Goal: Navigation & Orientation: Find specific page/section

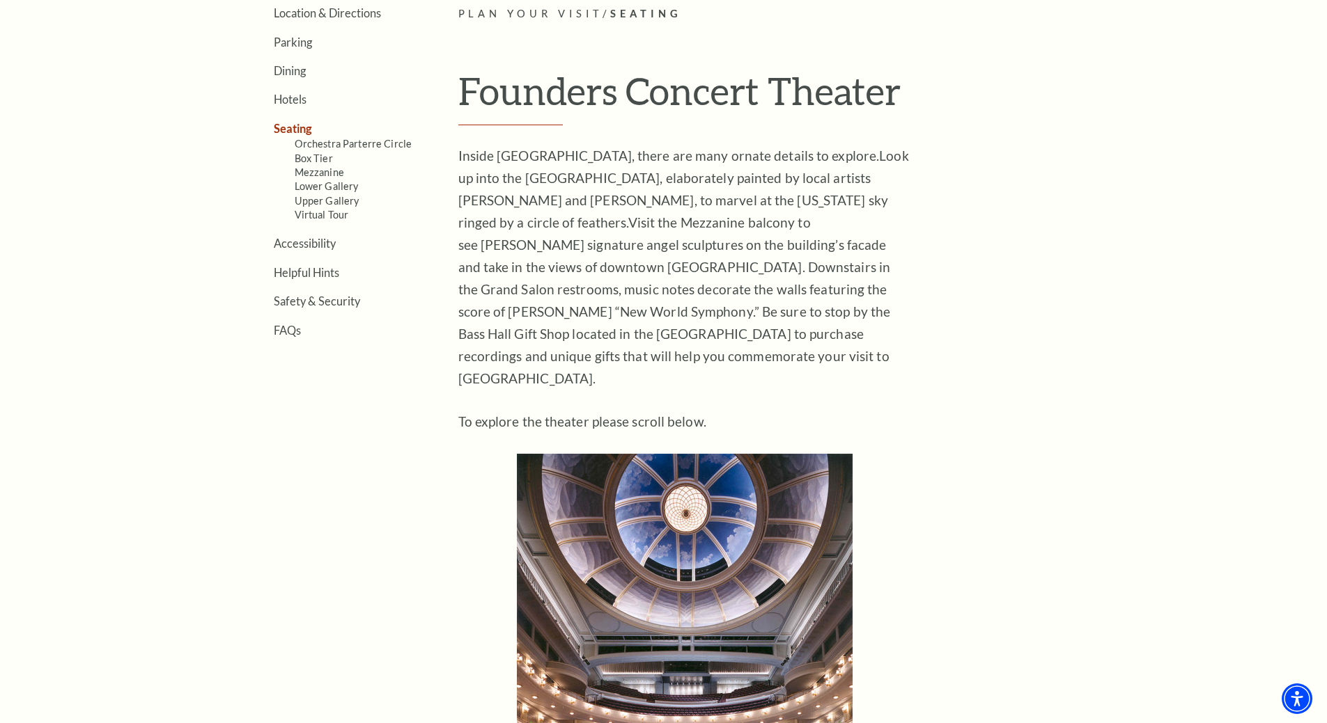
scroll to position [279, 0]
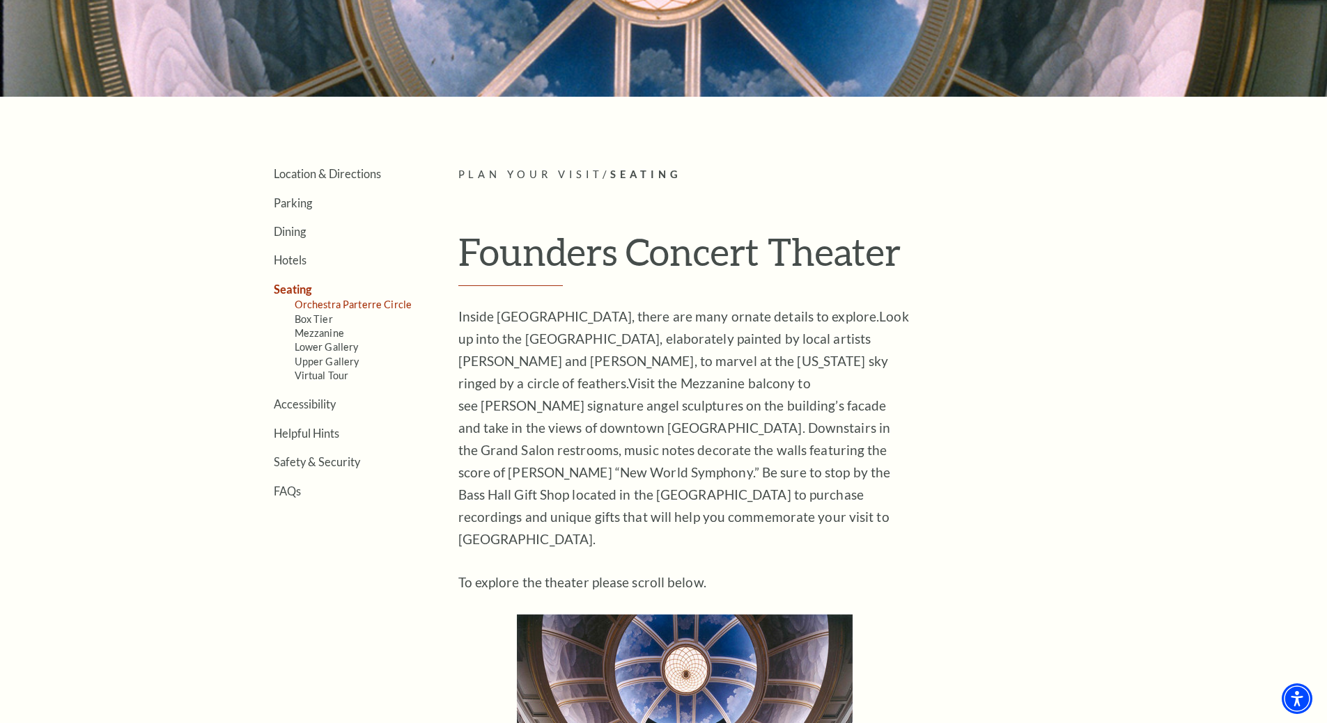
click at [392, 307] on link "Orchestra Parterre Circle" at bounding box center [354, 305] width 118 height 12
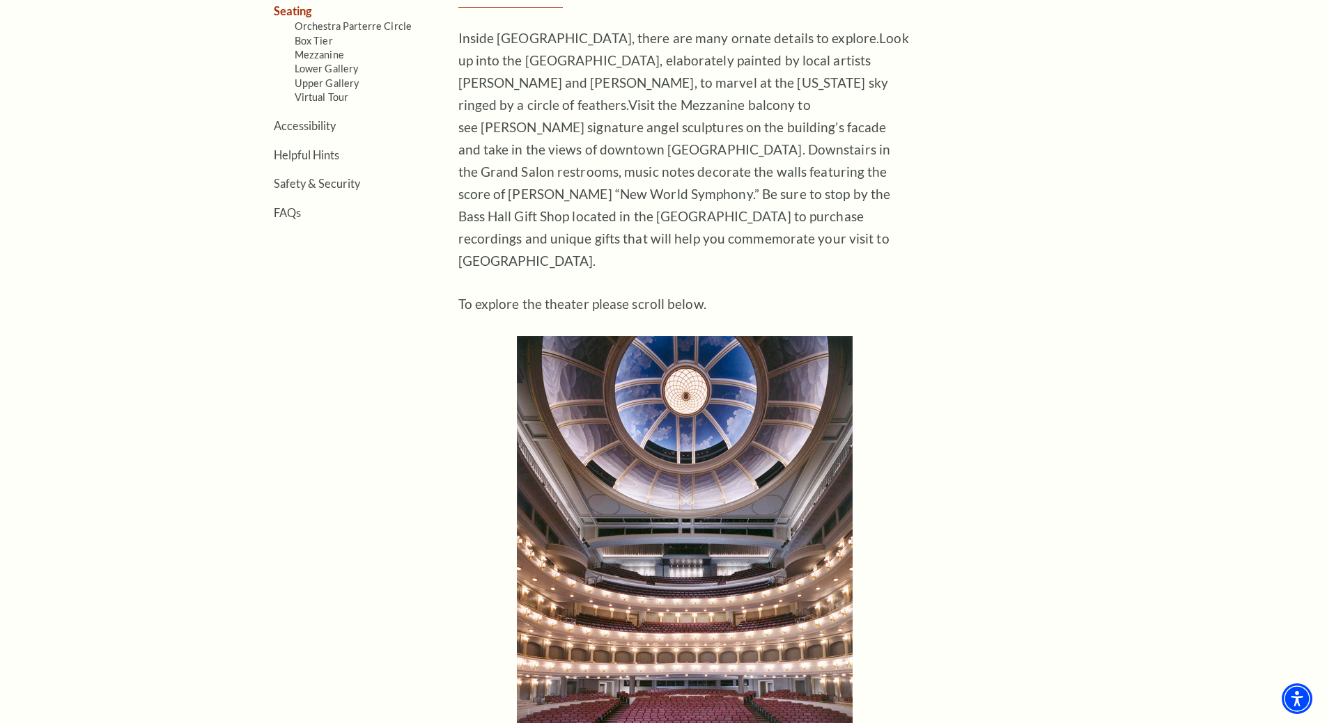
scroll to position [905, 0]
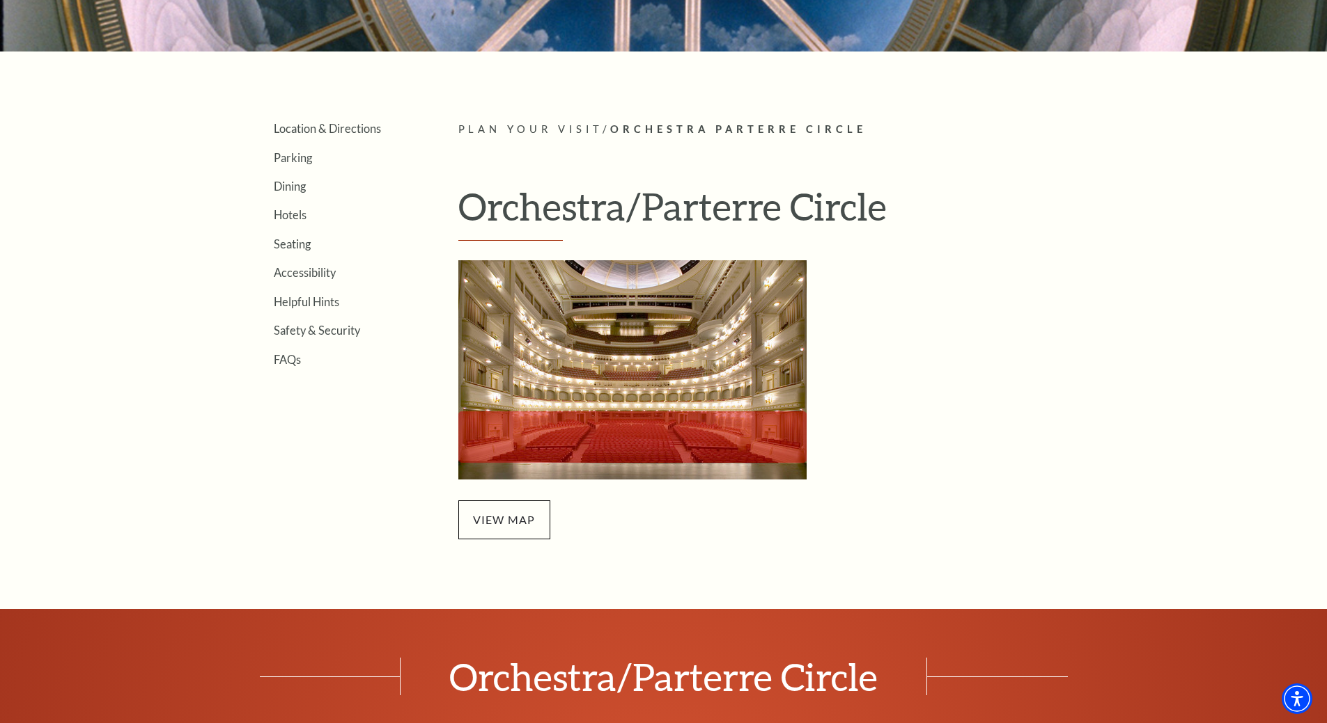
scroll to position [348, 0]
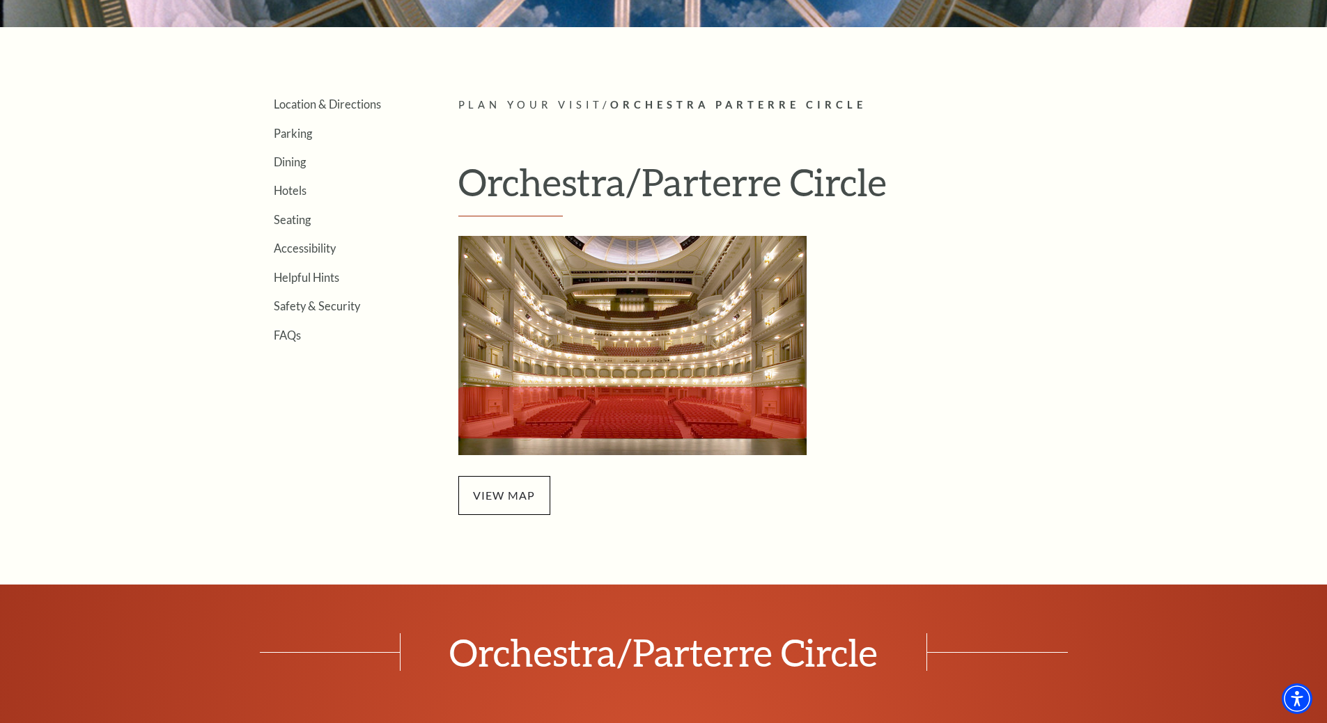
click at [628, 406] on img at bounding box center [632, 345] width 348 height 219
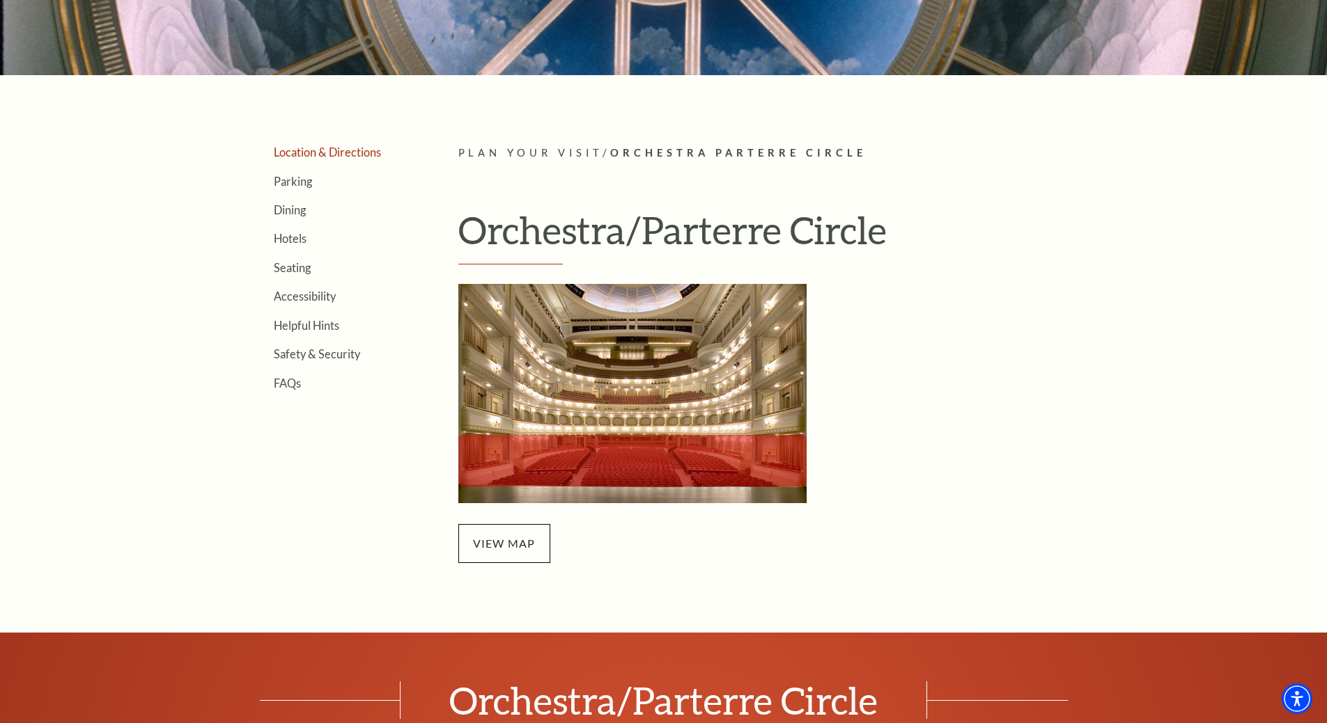
scroll to position [279, 0]
